Goal: Task Accomplishment & Management: Complete application form

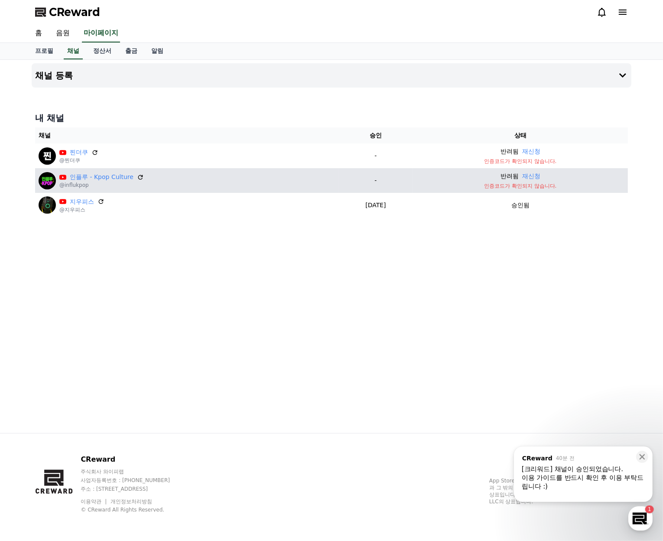
click at [515, 185] on p "인증코드가 확인되지 않습니다." at bounding box center [520, 185] width 208 height 7
click at [110, 177] on link "인플루 - Kpop Culture" at bounding box center [102, 176] width 64 height 9
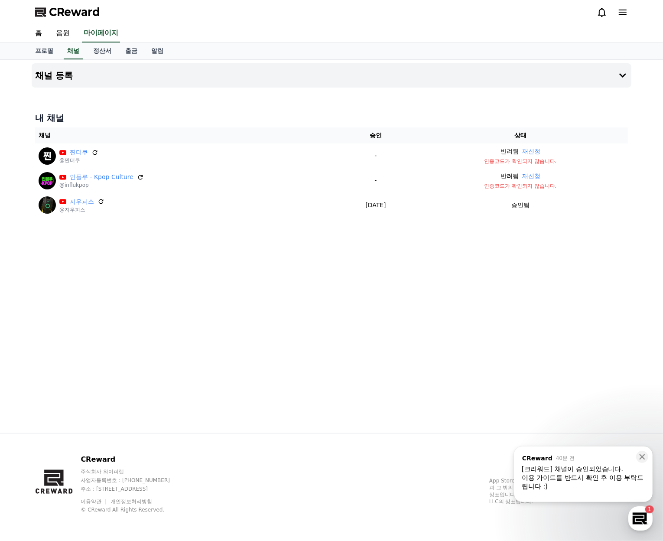
click at [518, 321] on div "채널 등록 내 채널 채널 승인 상태 찐더쿠 @찐더쿠 - 반려됨 재신청 인증코드가 확인되지 않습니다. 인플루 - Kpop Culture @inf…" at bounding box center [331, 246] width 607 height 373
click at [58, 74] on h4 "채널 등록" at bounding box center [54, 76] width 38 height 10
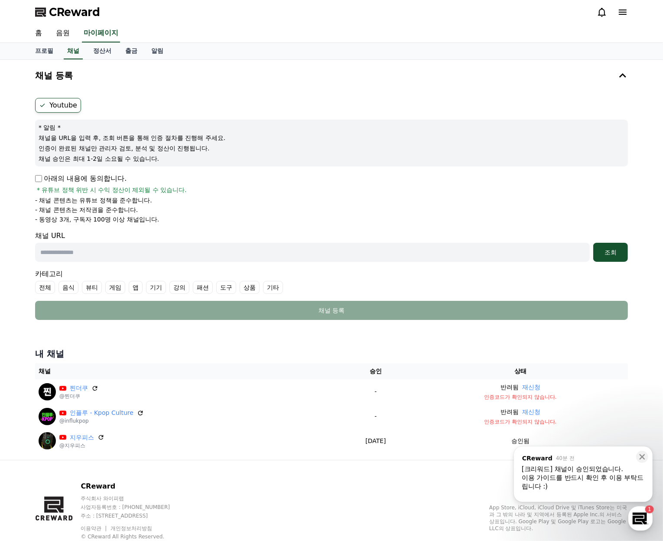
drag, startPoint x: 139, startPoint y: 410, endPoint x: 367, endPoint y: 17, distance: 454.3
click at [139, 410] on icon at bounding box center [140, 412] width 7 height 7
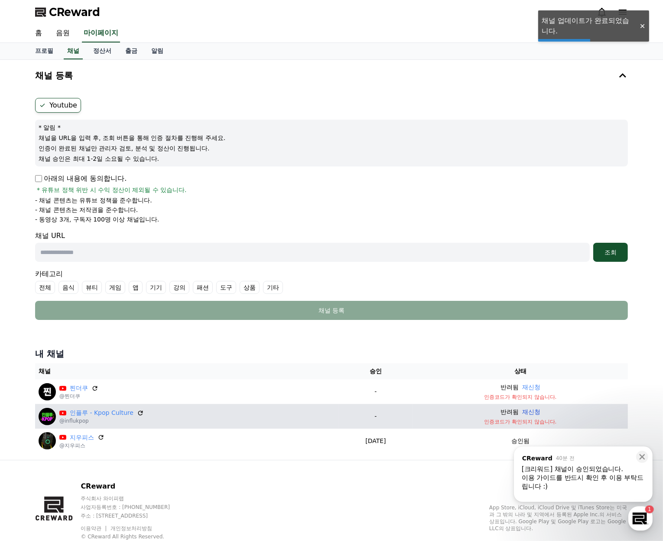
click at [532, 412] on button "재신청" at bounding box center [531, 411] width 18 height 9
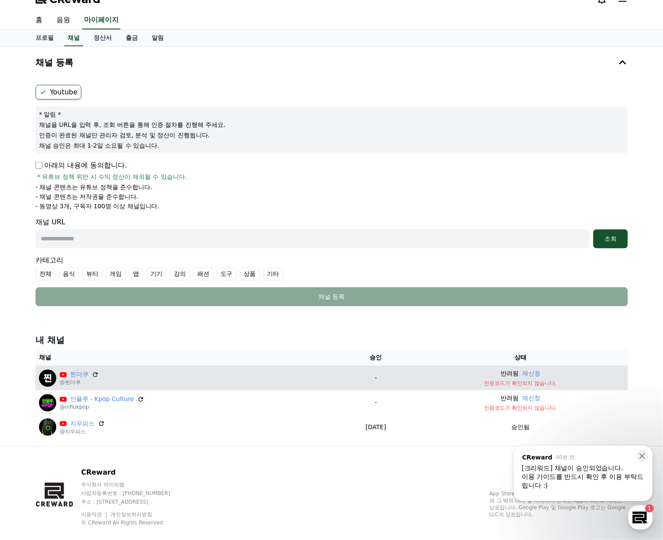
scroll to position [26, 0]
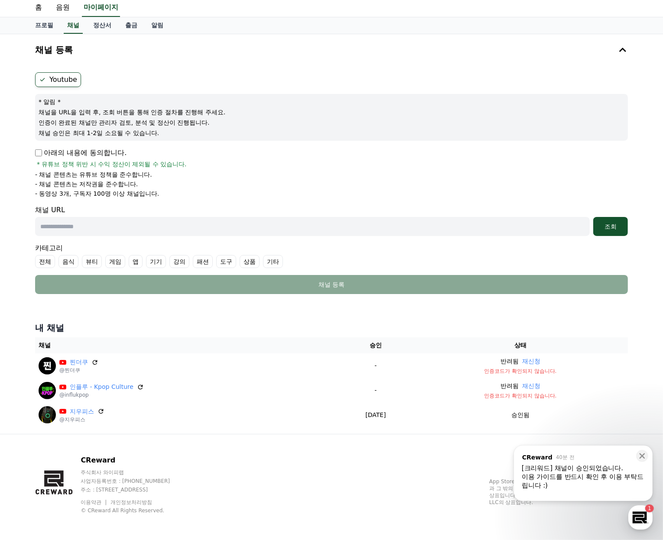
click at [88, 227] on input "text" at bounding box center [312, 226] width 555 height 19
paste input "**********"
type input "**********"
click at [613, 224] on div "조회" at bounding box center [611, 226] width 28 height 9
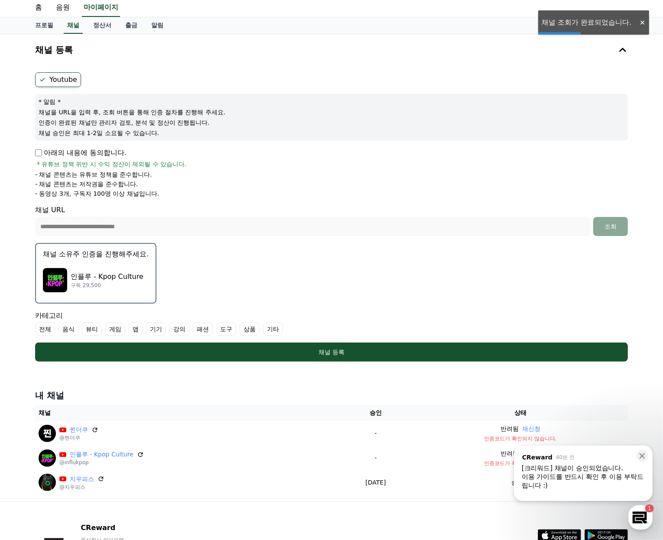
click at [114, 276] on p "인플루 - Kpop Culture" at bounding box center [107, 277] width 73 height 10
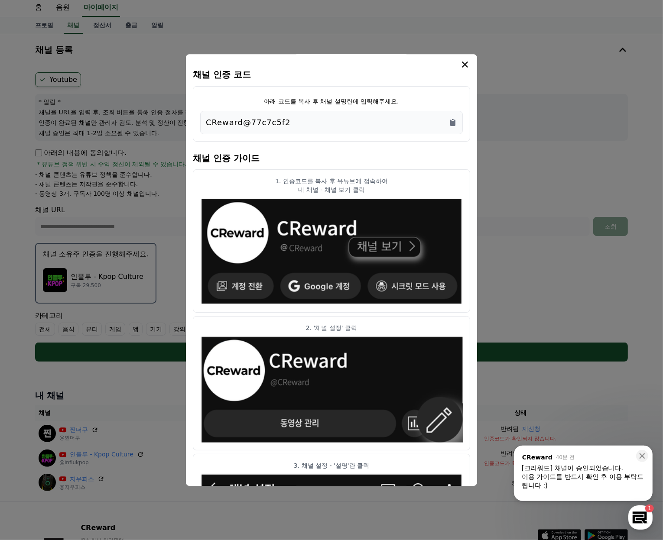
scroll to position [0, 0]
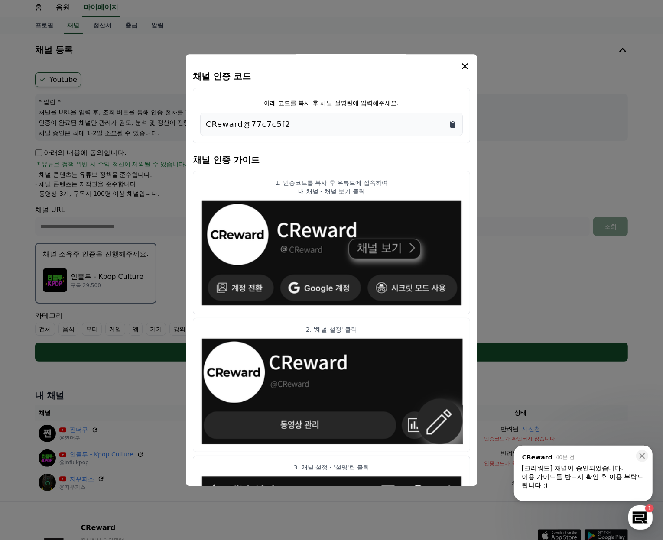
click at [456, 120] on icon "Copy to clipboard" at bounding box center [452, 124] width 9 height 9
click at [464, 62] on icon "modal" at bounding box center [465, 66] width 10 height 10
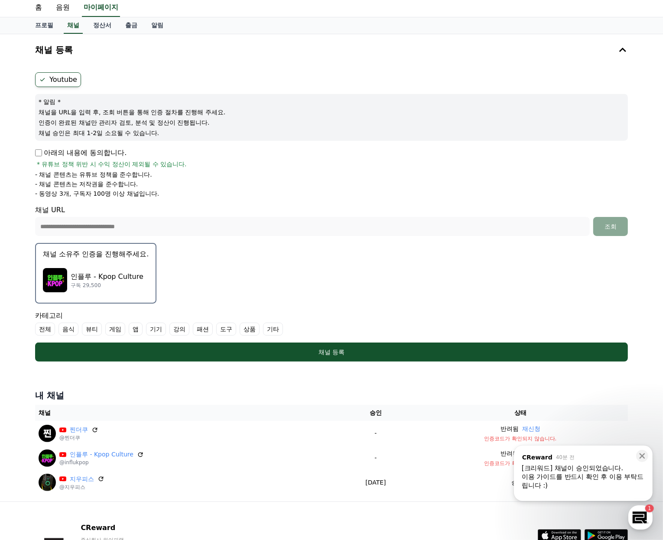
scroll to position [93, 0]
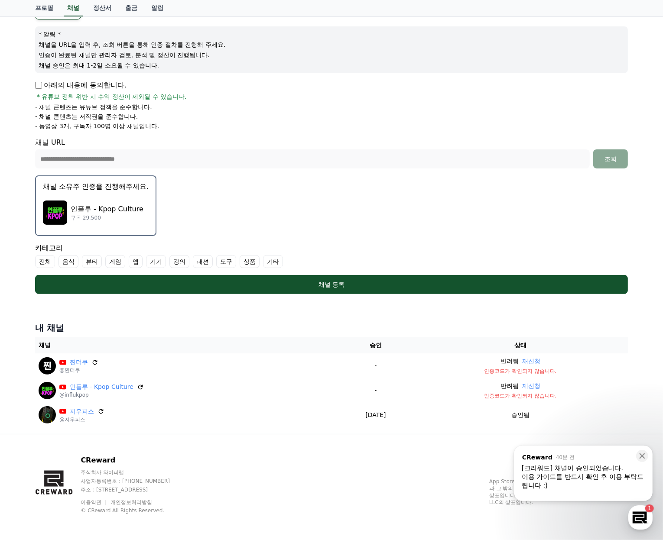
click at [272, 263] on label "기타" at bounding box center [273, 261] width 20 height 13
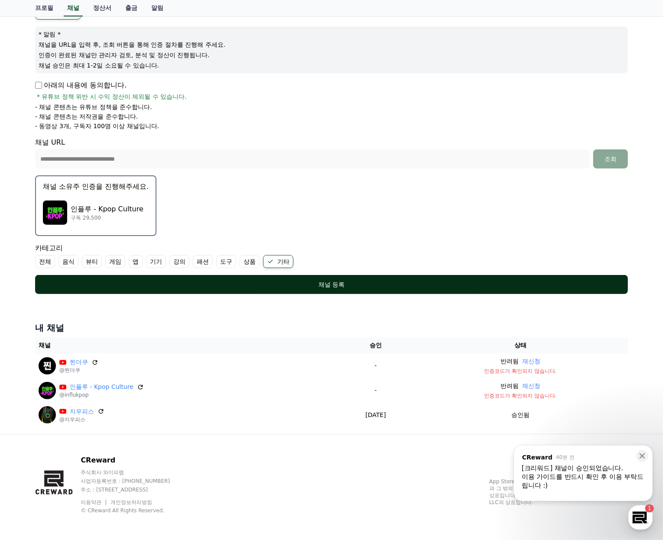
click at [295, 284] on div "채널 등록" at bounding box center [331, 284] width 558 height 9
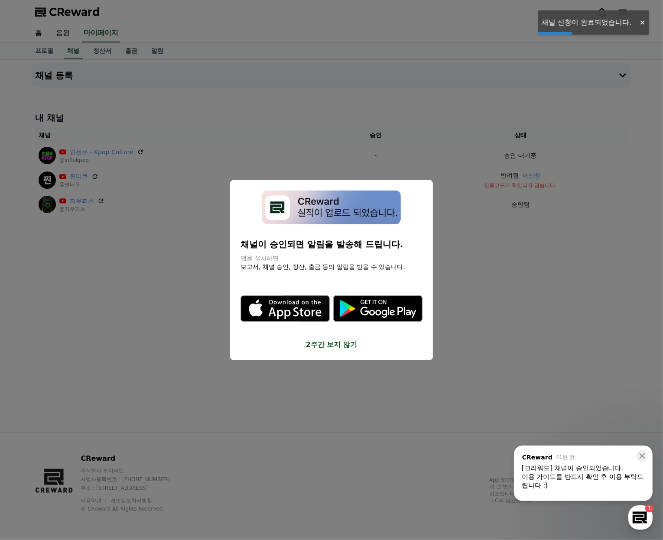
click at [331, 348] on button "2주간 보지 않기" at bounding box center [331, 345] width 182 height 10
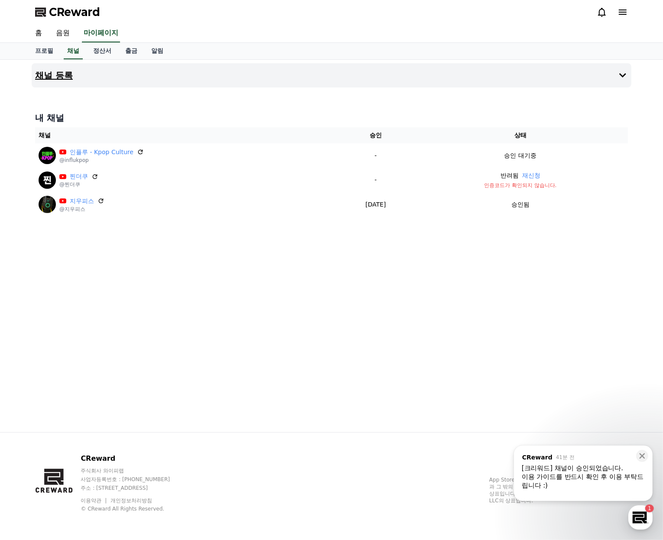
click at [62, 75] on h4 "채널 등록" at bounding box center [54, 76] width 38 height 10
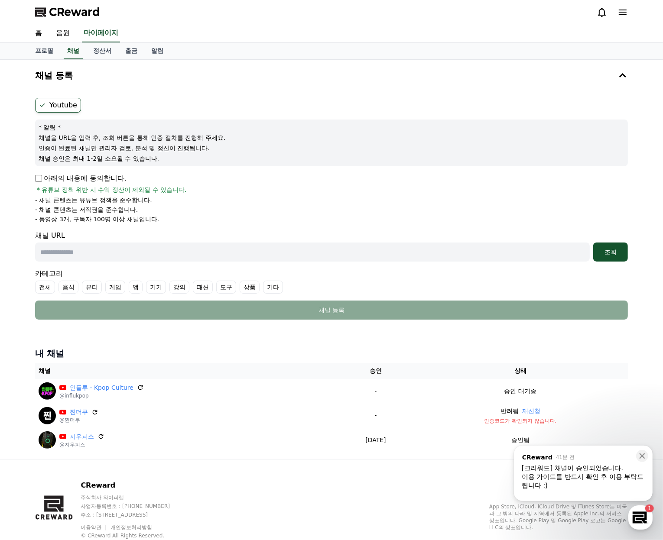
click at [51, 175] on p "아래의 내용에 동의합니다." at bounding box center [80, 178] width 91 height 10
click at [73, 255] on input "text" at bounding box center [312, 252] width 555 height 19
paste input "**********"
click at [109, 288] on label "게임" at bounding box center [115, 287] width 20 height 13
click at [608, 247] on button "조회" at bounding box center [610, 252] width 35 height 19
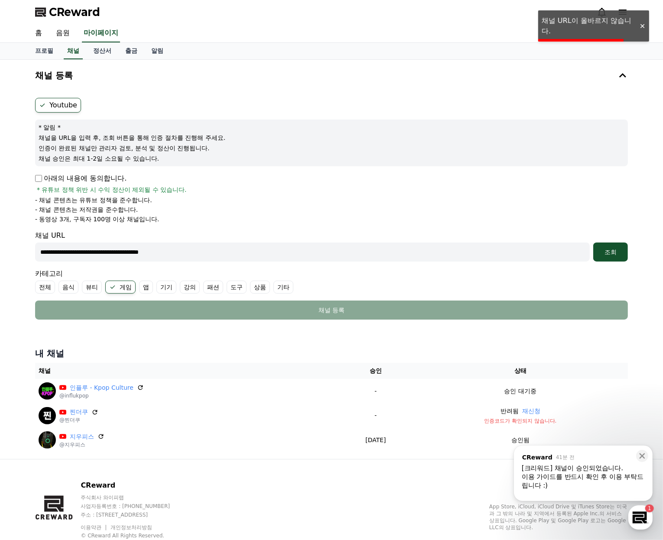
click at [645, 27] on div at bounding box center [642, 26] width 14 height 8
click at [137, 251] on input "**********" at bounding box center [312, 252] width 555 height 19
paste input "*******"
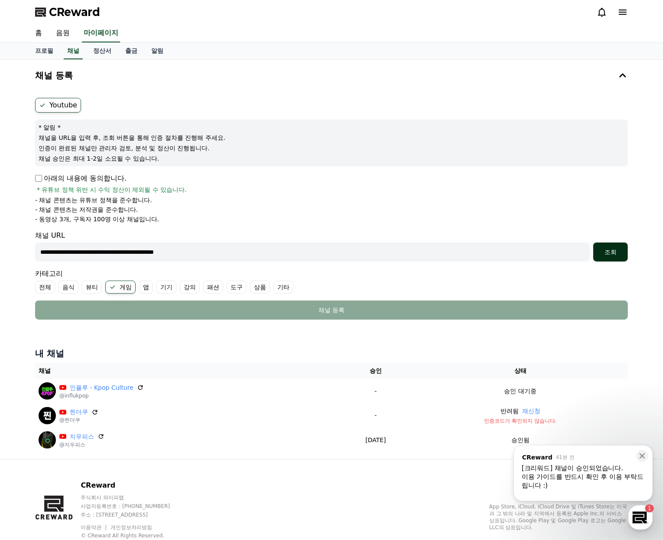
type input "**********"
click at [615, 247] on button "조회" at bounding box center [610, 252] width 35 height 19
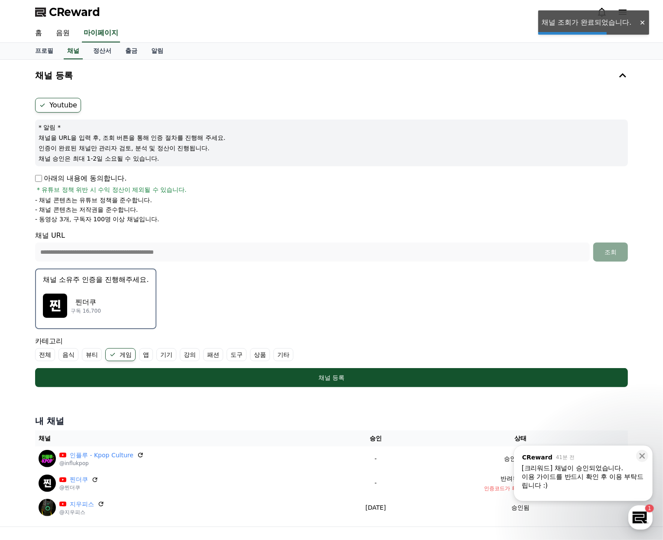
click at [112, 277] on p "채널 소유주 인증을 진행해주세요." at bounding box center [96, 280] width 106 height 10
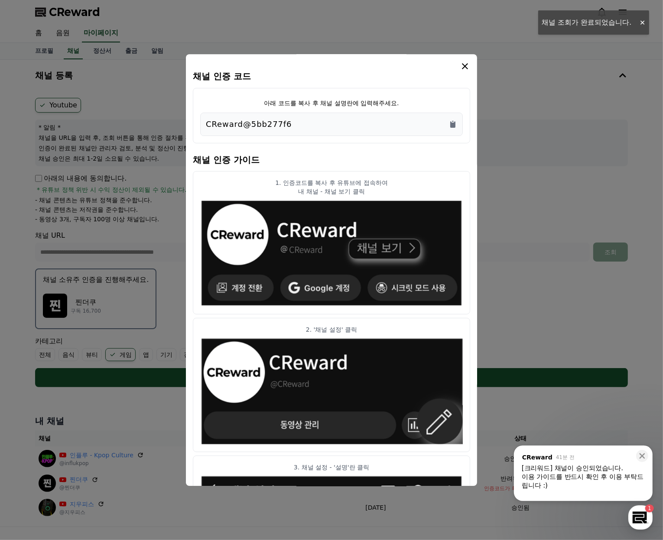
click at [465, 123] on div "아래 코드를 복사 후 채널 설명란에 입력해주세요. CReward@5bb277f6" at bounding box center [331, 115] width 277 height 55
click at [456, 121] on icon "Copy to clipboard" at bounding box center [452, 124] width 9 height 9
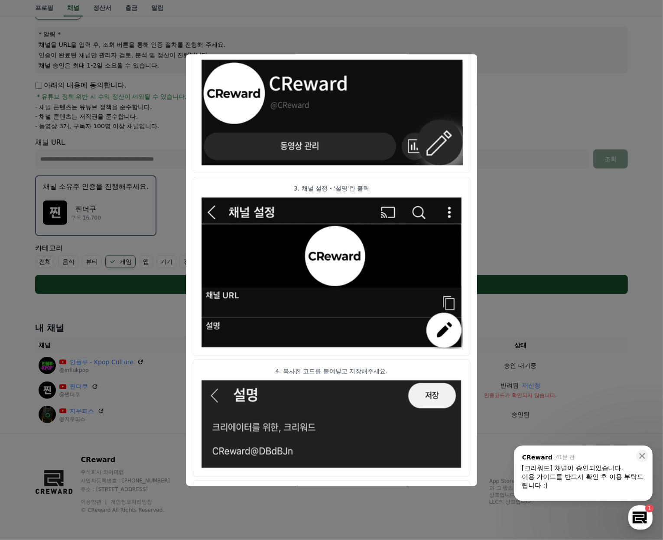
scroll to position [314, 0]
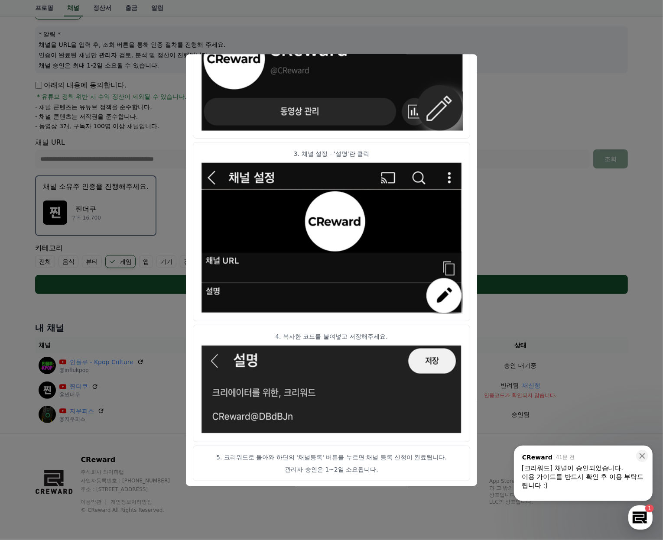
click at [548, 218] on button "close modal" at bounding box center [331, 270] width 663 height 540
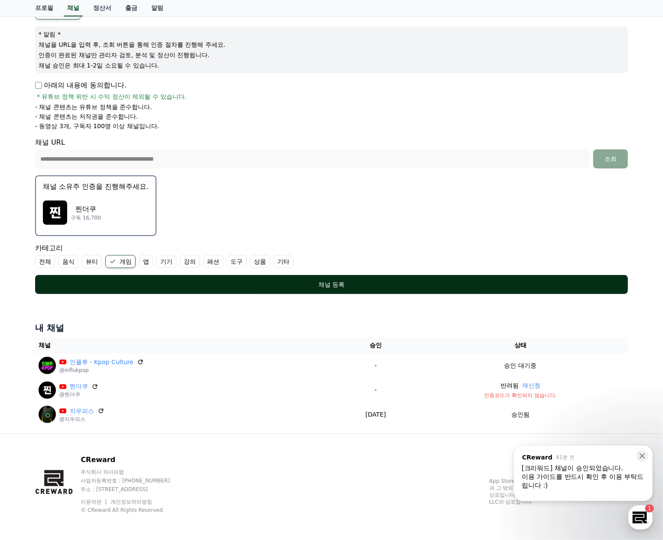
click at [329, 284] on div "채널 등록" at bounding box center [331, 284] width 558 height 9
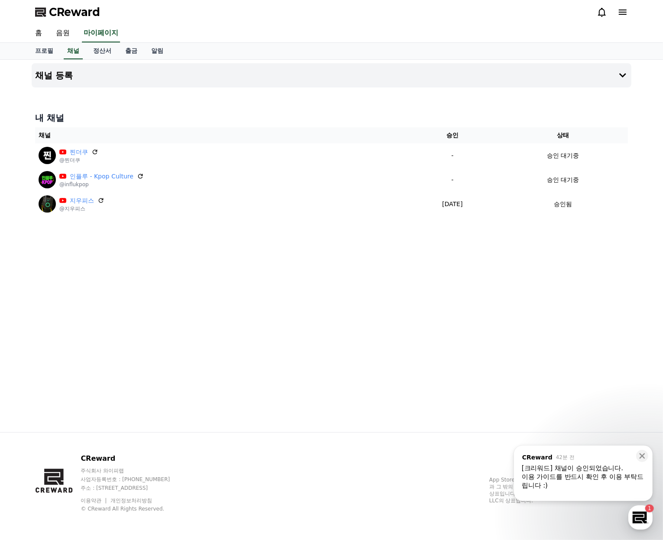
click at [589, 482] on div "이용 가이드를 반드시 확인 후 이용 부탁드립니다 :)" at bounding box center [583, 481] width 123 height 17
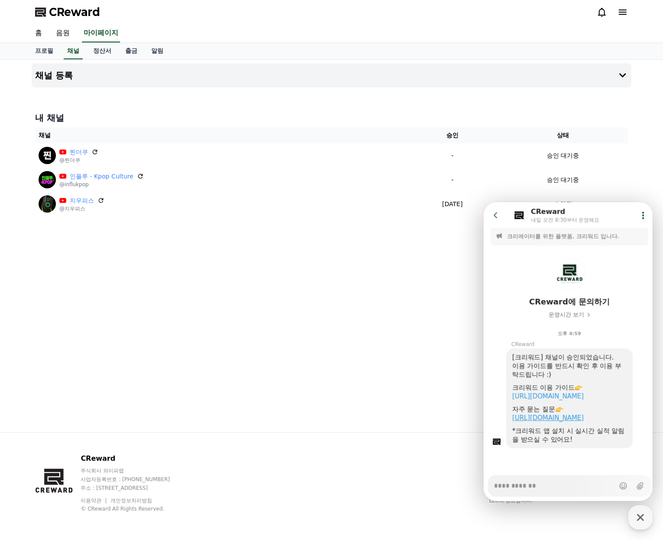
scroll to position [12, 0]
click at [563, 483] on textarea "Messenger Input Textarea" at bounding box center [553, 482] width 120 height 15
type textarea "*"
click at [308, 316] on div "채널 등록 내 채널 채널 승인 상태 찐더쿠 @찐더쿠 - 승인 대기중 인플루 - Kpop Culture @influkpop - 승인 대기중 지우…" at bounding box center [331, 246] width 607 height 373
click at [426, 357] on div "채널 등록 내 채널 채널 승인 상태 찐더쿠 @찐더쿠 - 승인 대기중 인플루 - Kpop Culture @influkpop - 승인 대기중 지우…" at bounding box center [331, 246] width 607 height 373
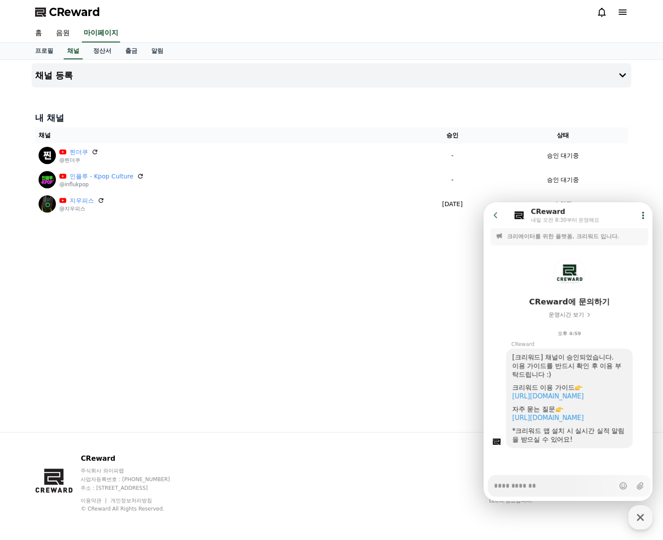
click at [180, 302] on div "채널 등록 내 채널 채널 승인 상태 찐더쿠 @찐더쿠 - 승인 대기중 인플루 - Kpop Culture @influkpop - 승인 대기중 지우…" at bounding box center [331, 246] width 607 height 373
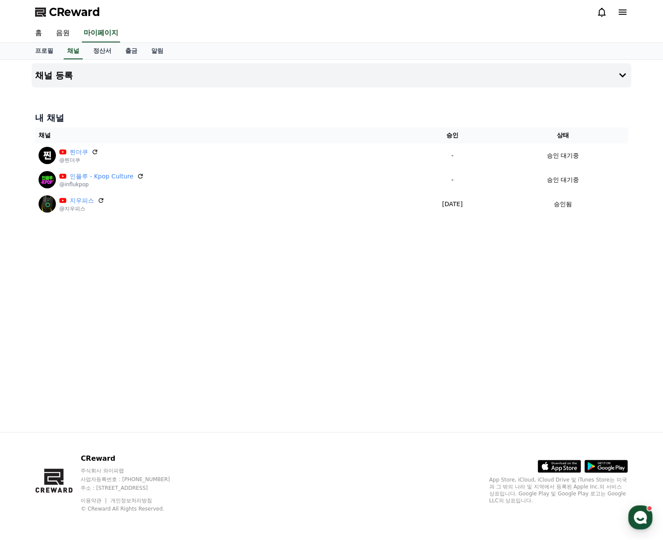
click at [287, 393] on div "채널 등록 내 채널 채널 승인 상태 찐더쿠 @찐더쿠 - 승인 대기중 인플루 - Kpop Culture @influkpop - 승인 대기중 지우…" at bounding box center [331, 246] width 607 height 373
click at [331, 309] on div "채널 등록 내 채널 채널 승인 상태 찐더쿠 @찐더쿠 - 승인 대기중 인플루 - Kpop Culture @influkpop - 승인 대기중 지우…" at bounding box center [331, 246] width 607 height 373
